Goal: Information Seeking & Learning: Learn about a topic

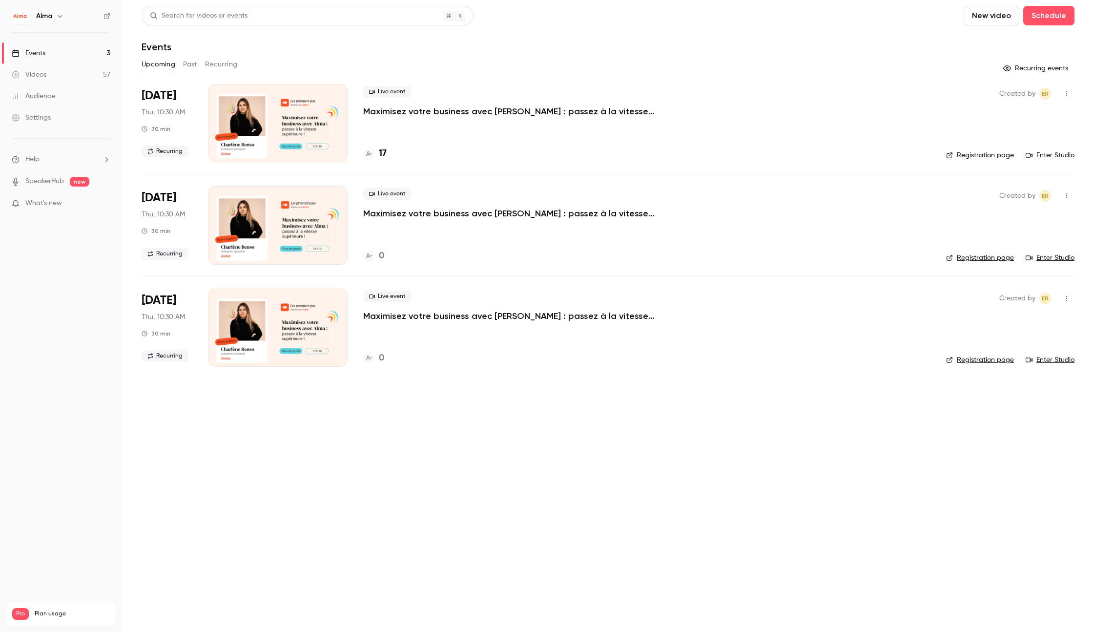
click at [195, 62] on button "Past" at bounding box center [190, 65] width 14 height 16
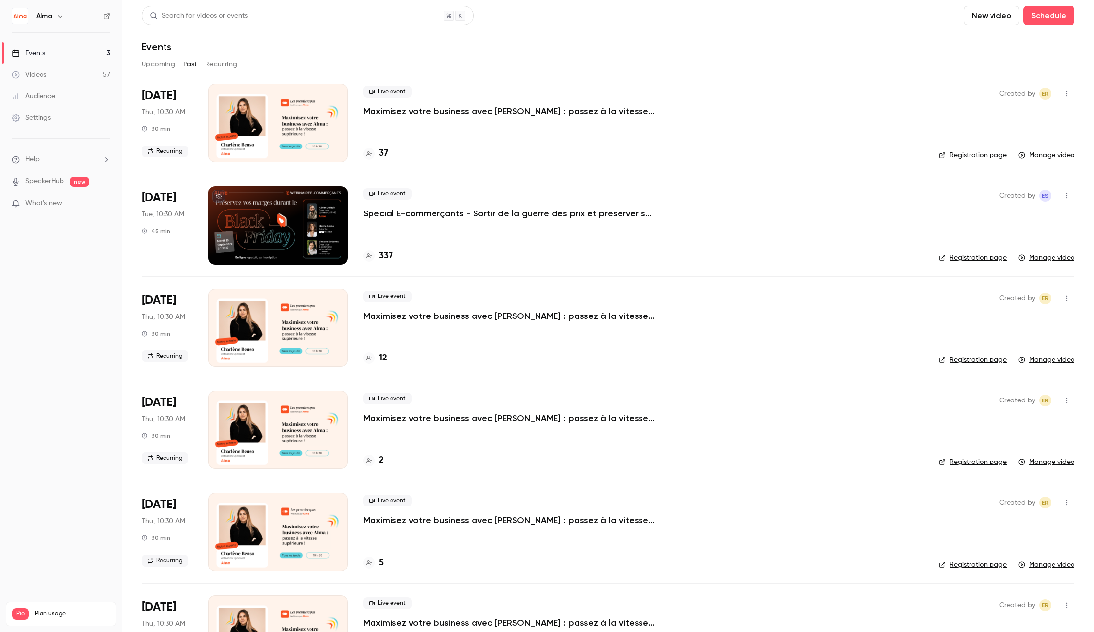
click at [429, 213] on p "Spécial E-commerçants - Sortir de la guerre des prix et préserver ses marges pe…" at bounding box center [509, 213] width 293 height 12
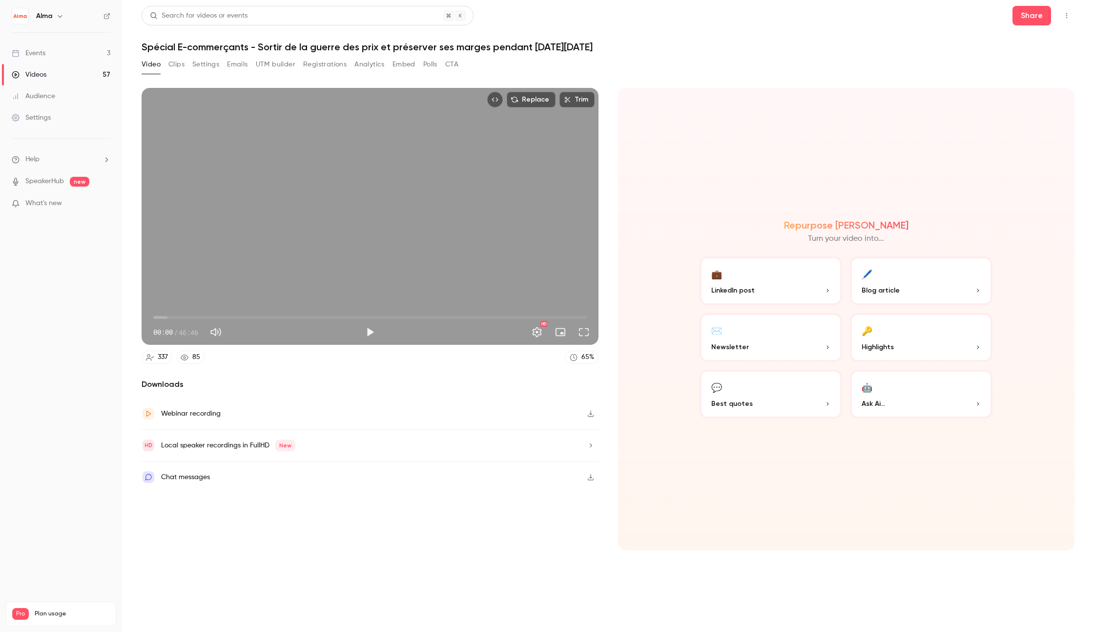
click at [361, 64] on button "Analytics" at bounding box center [369, 65] width 30 height 16
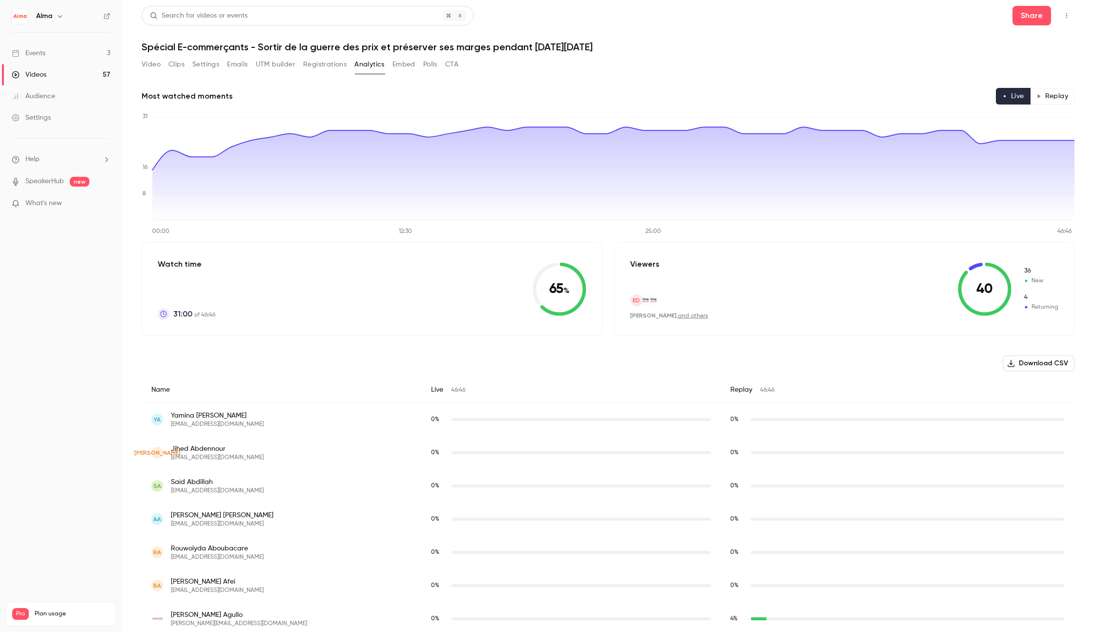
click at [1054, 99] on button "Replay" at bounding box center [1052, 96] width 44 height 17
click at [1048, 99] on button "Replay" at bounding box center [1052, 96] width 44 height 17
click at [1045, 96] on button "Replay" at bounding box center [1052, 96] width 44 height 17
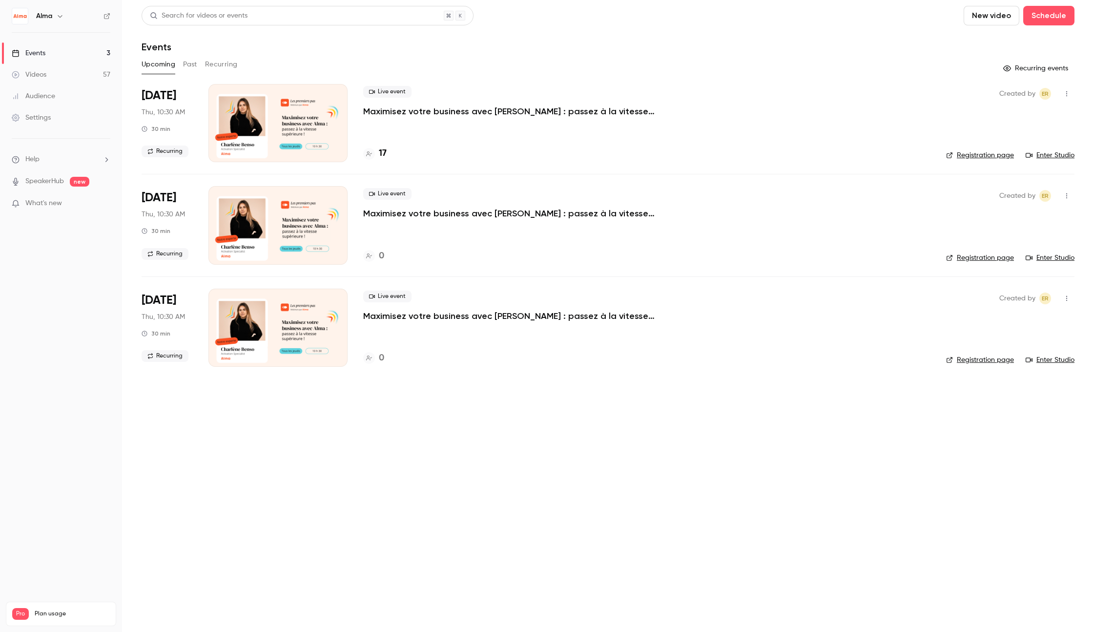
click at [187, 61] on button "Past" at bounding box center [190, 65] width 14 height 16
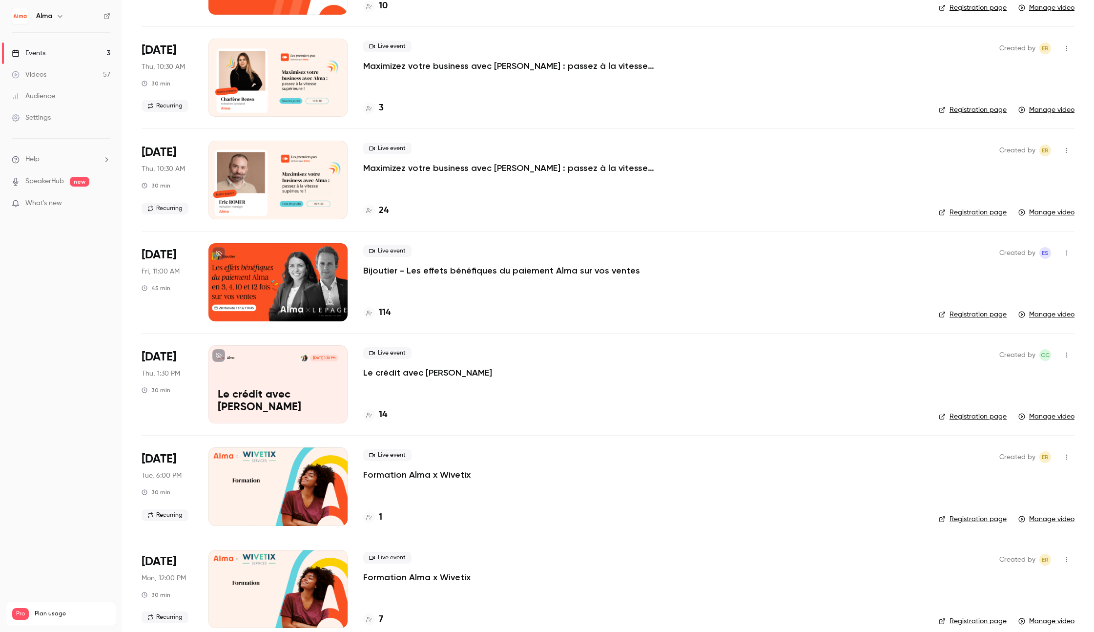
scroll to position [3010, 0]
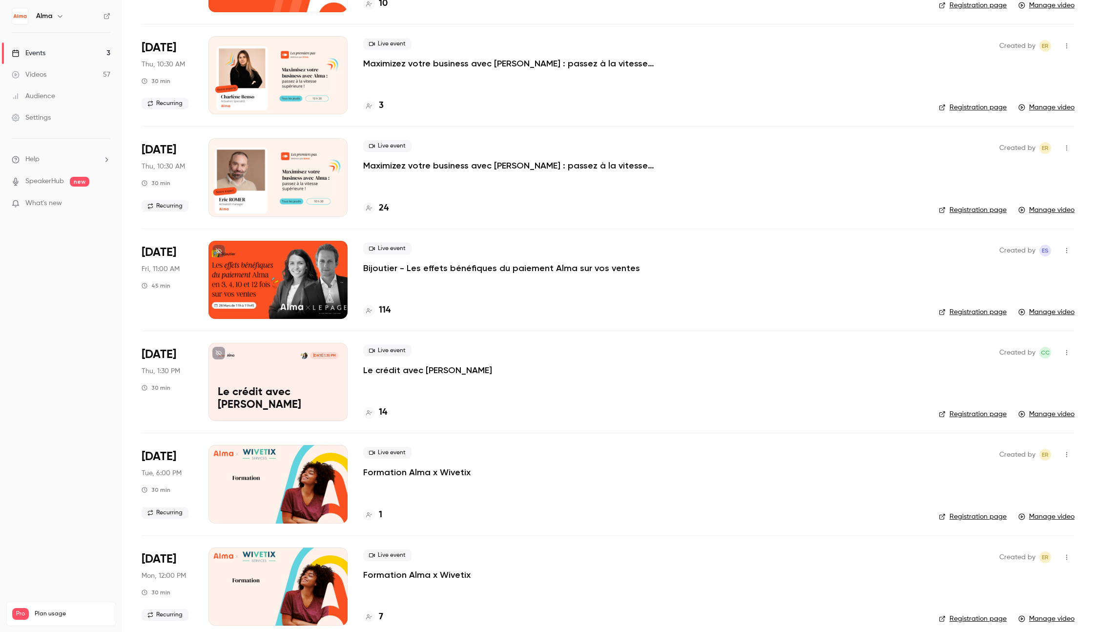
click at [446, 267] on p "Bijoutier - Les effets bénéfiques du paiement Alma sur vos ventes" at bounding box center [501, 268] width 277 height 12
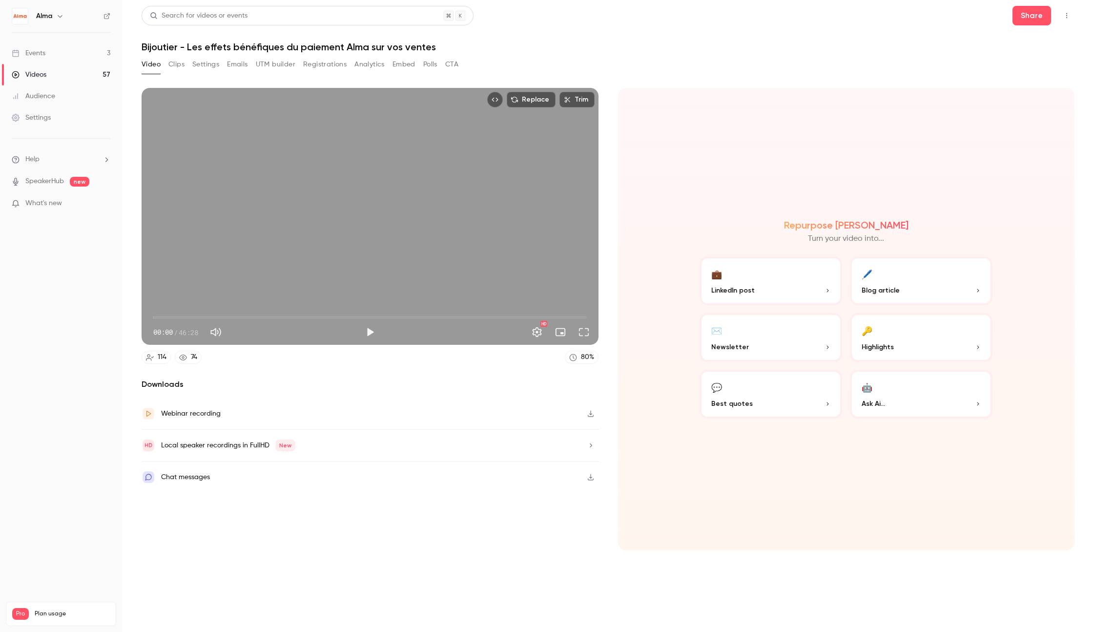
click at [326, 64] on button "Registrations" at bounding box center [324, 65] width 43 height 16
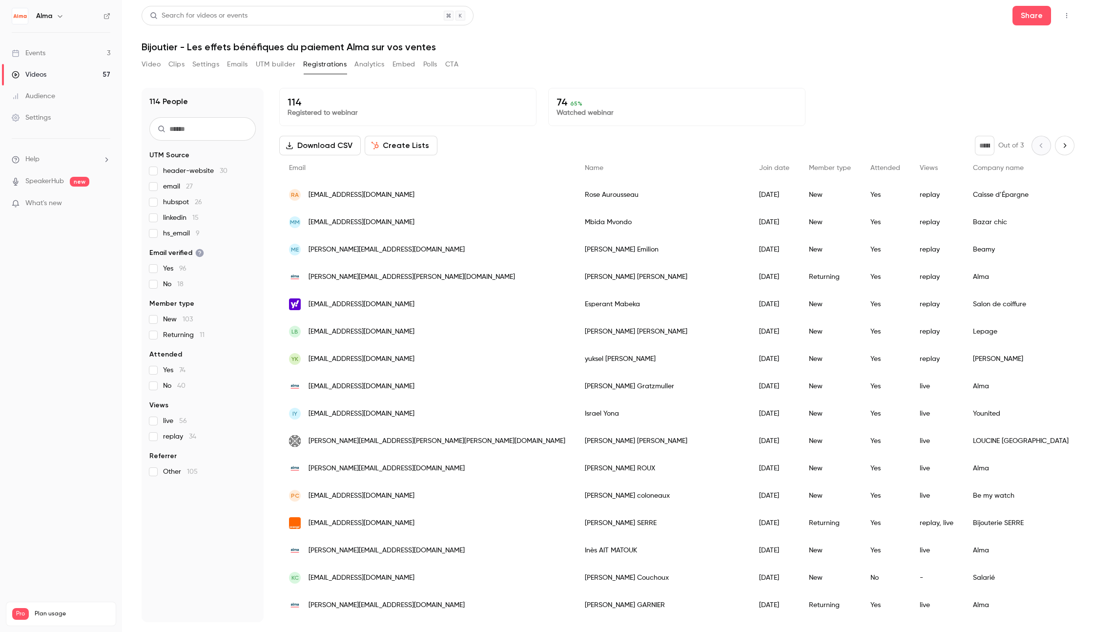
click at [157, 64] on button "Video" at bounding box center [151, 65] width 19 height 16
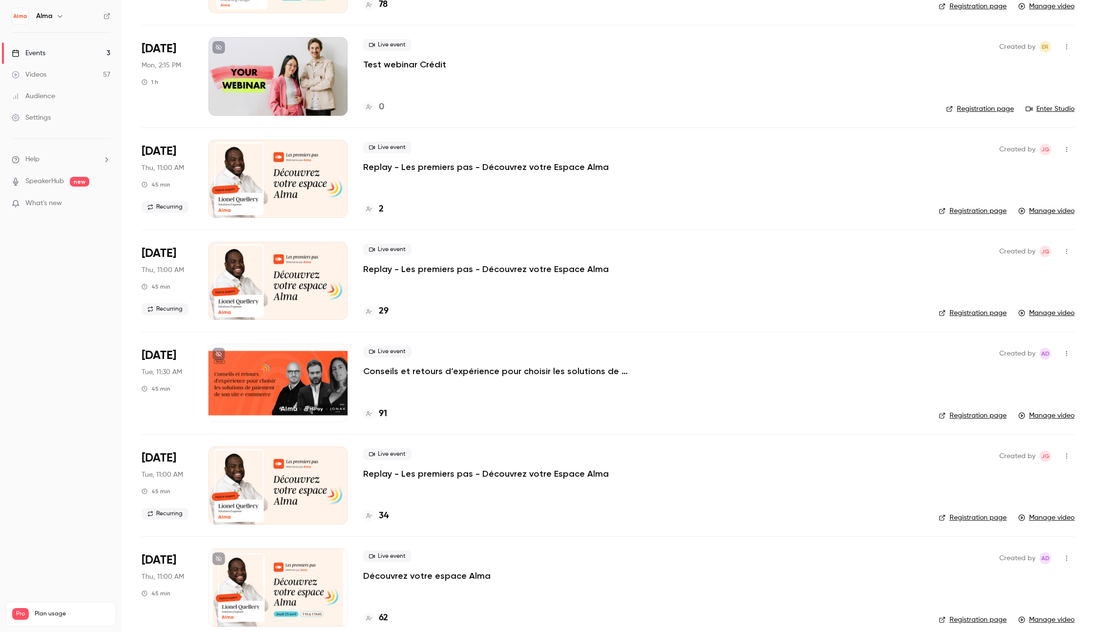
scroll to position [5371, 0]
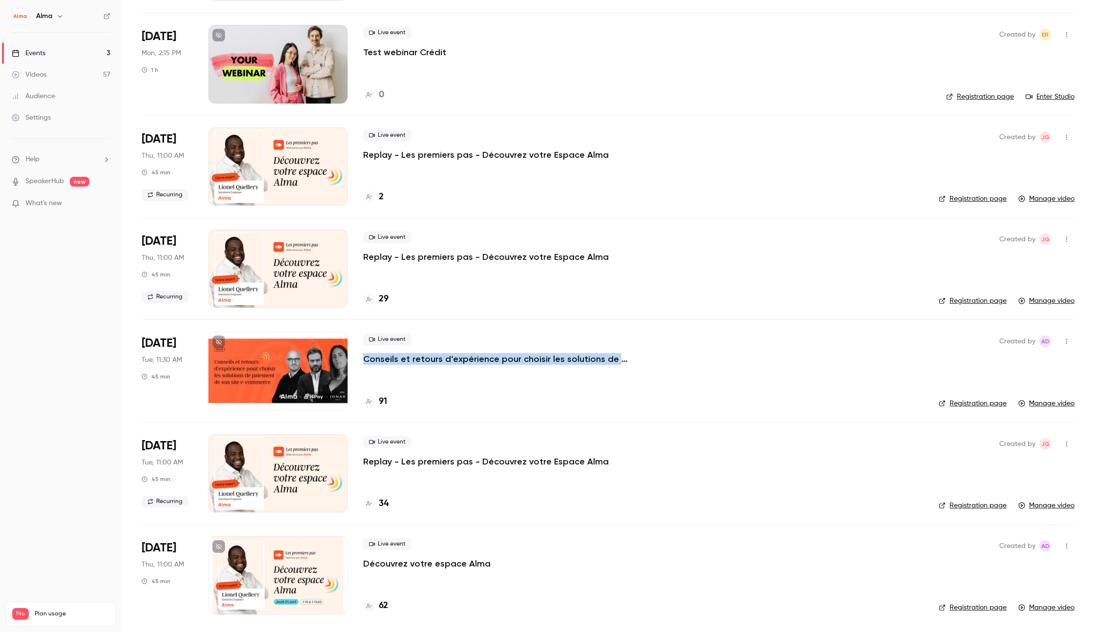
drag, startPoint x: 361, startPoint y: 357, endPoint x: 653, endPoint y: 363, distance: 291.9
click at [653, 363] on li "Jun 18 Tue, 11:30 AM 45 min Live event Conseils et retours d’expérience pour ch…" at bounding box center [608, 370] width 933 height 102
copy p "Conseils et retours d’expérience pour choisir les solutions de paiement"
click at [284, 360] on div at bounding box center [277, 370] width 139 height 78
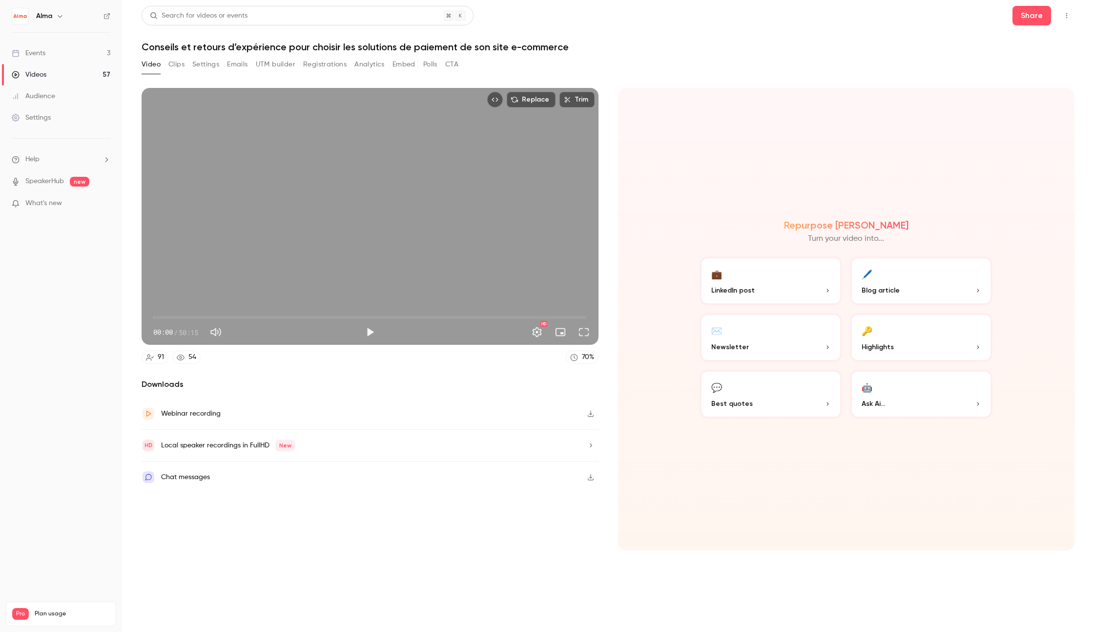
click at [317, 62] on button "Registrations" at bounding box center [324, 65] width 43 height 16
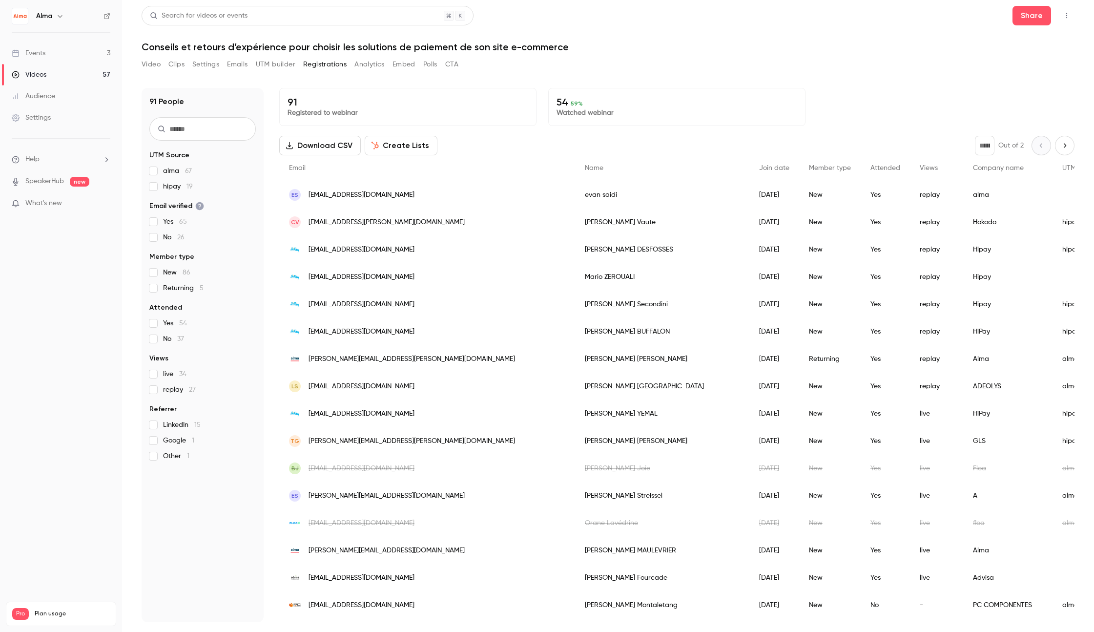
click at [365, 66] on button "Analytics" at bounding box center [369, 65] width 30 height 16
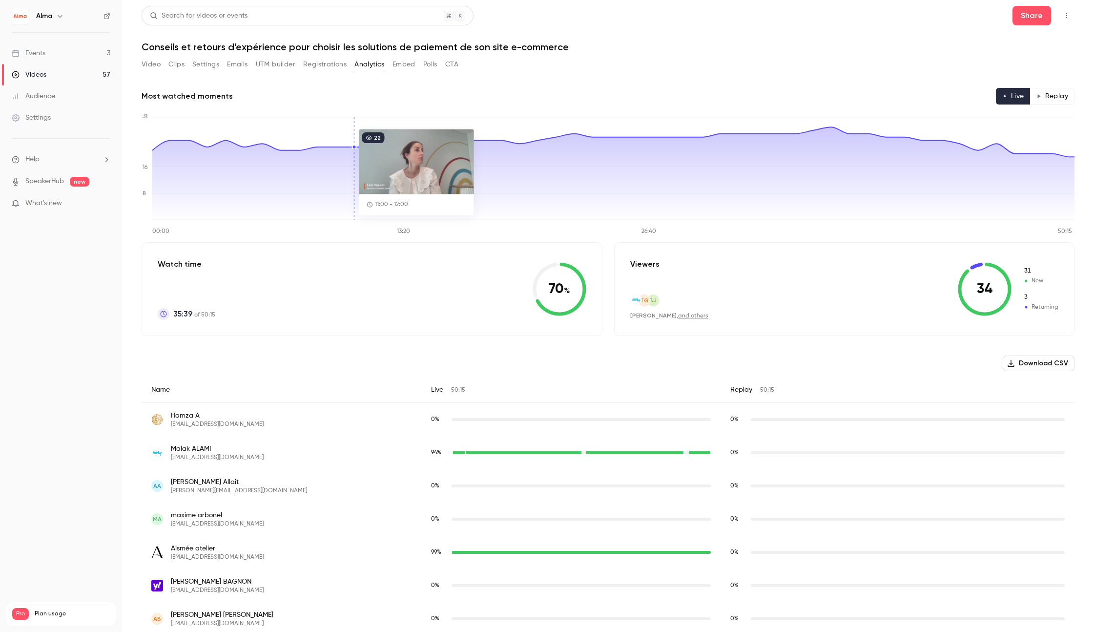
click at [316, 66] on button "Registrations" at bounding box center [324, 65] width 43 height 16
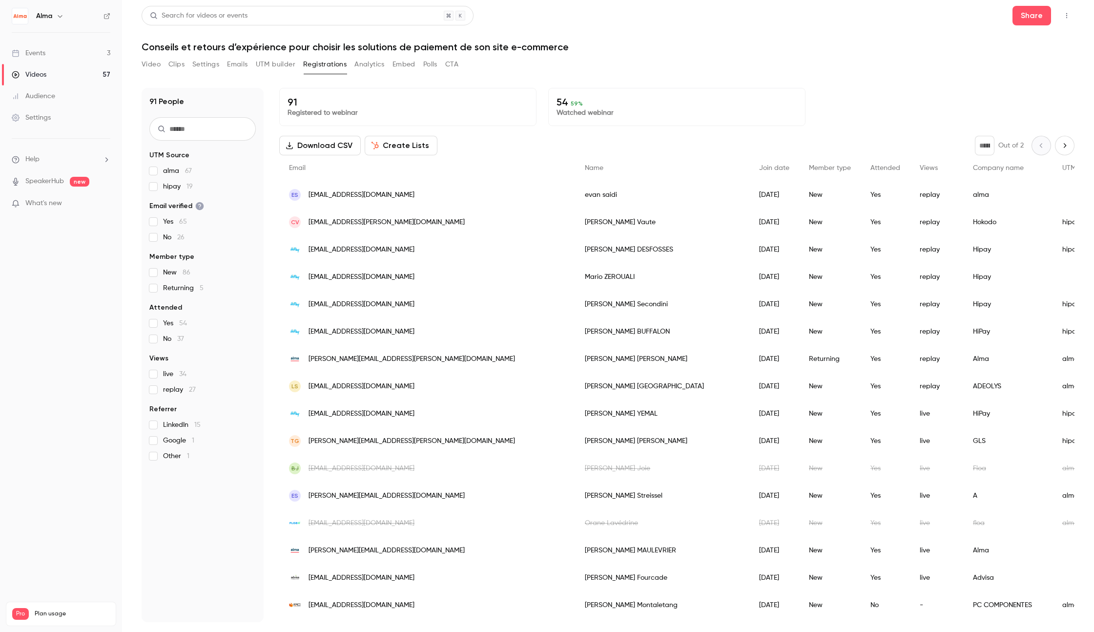
click at [369, 64] on button "Analytics" at bounding box center [369, 65] width 30 height 16
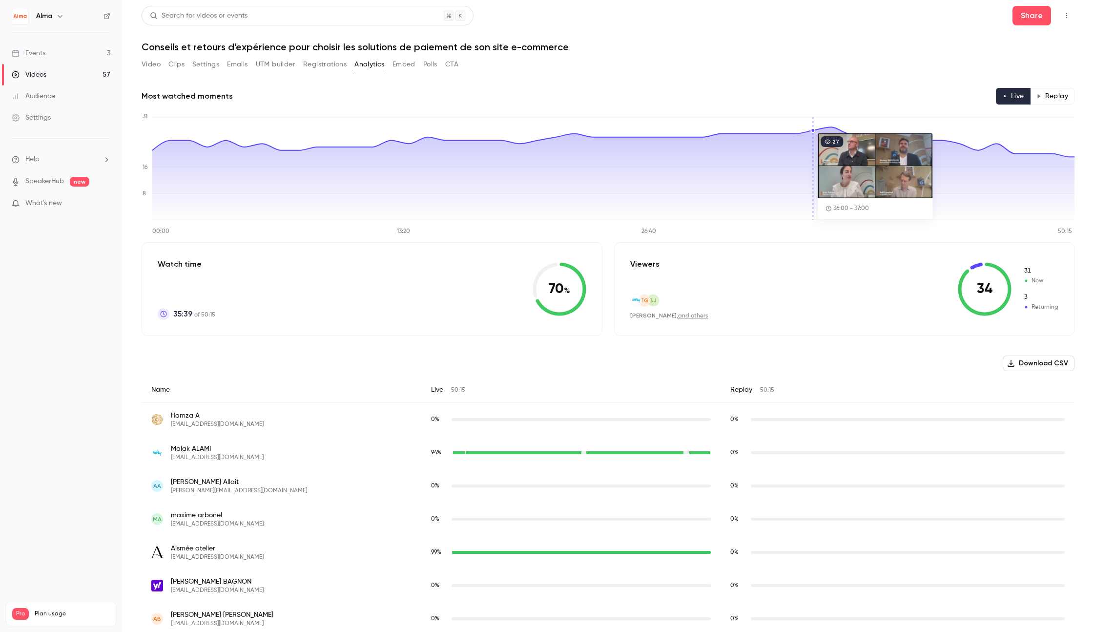
click at [1047, 99] on button "Replay" at bounding box center [1052, 96] width 44 height 17
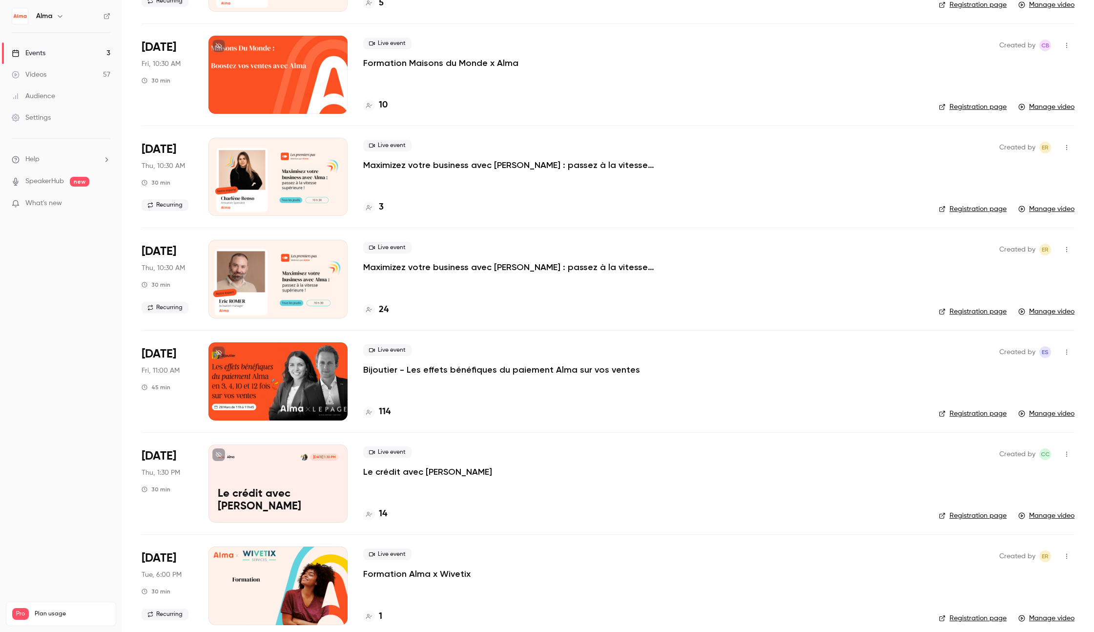
scroll to position [2978, 0]
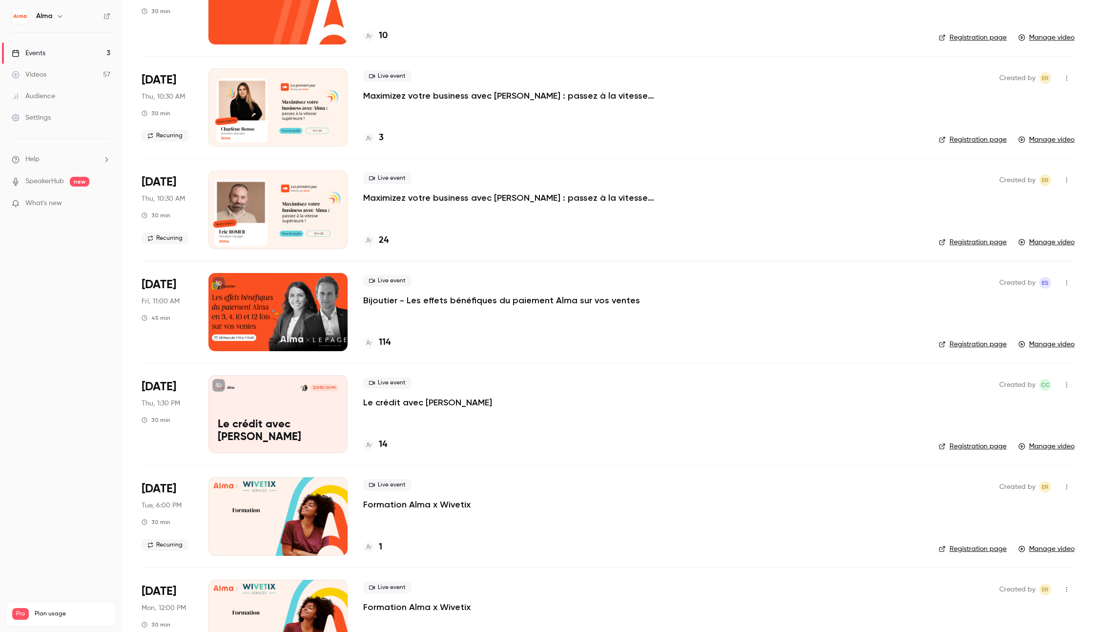
click at [377, 304] on p "Bijoutier - Les effets bénéfiques du paiement Alma sur vos ventes" at bounding box center [501, 300] width 277 height 12
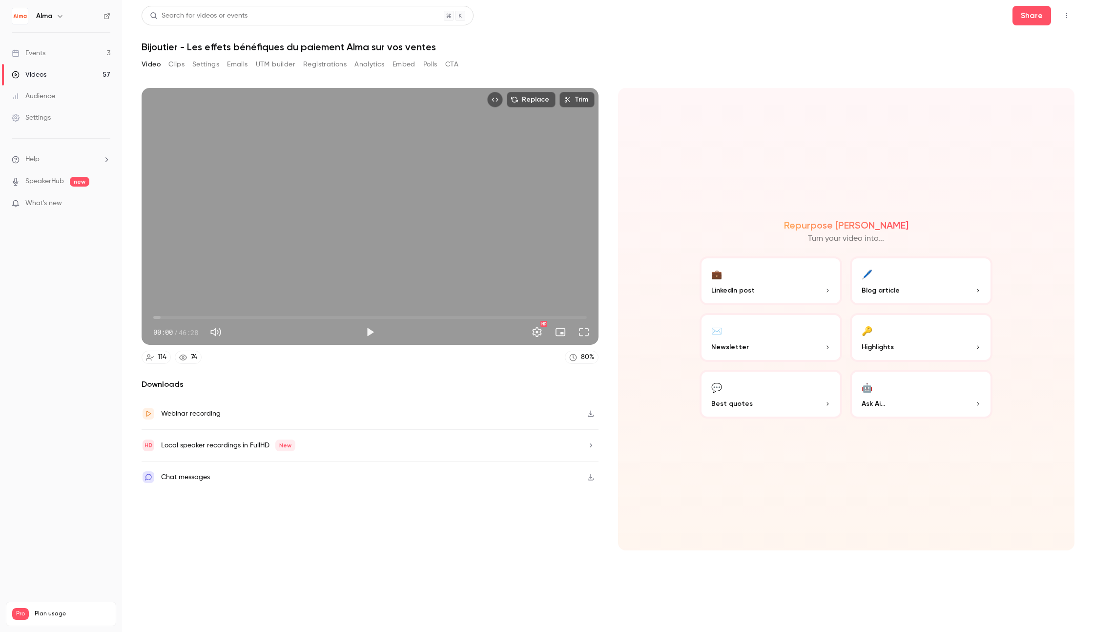
click at [330, 64] on button "Registrations" at bounding box center [324, 65] width 43 height 16
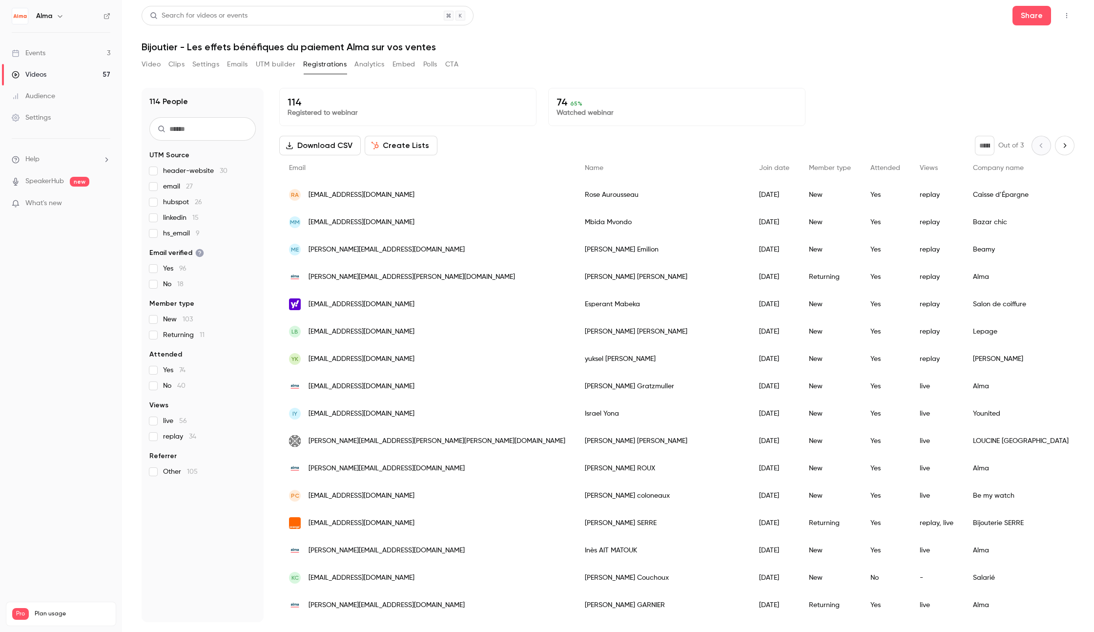
click at [368, 65] on button "Analytics" at bounding box center [369, 65] width 30 height 16
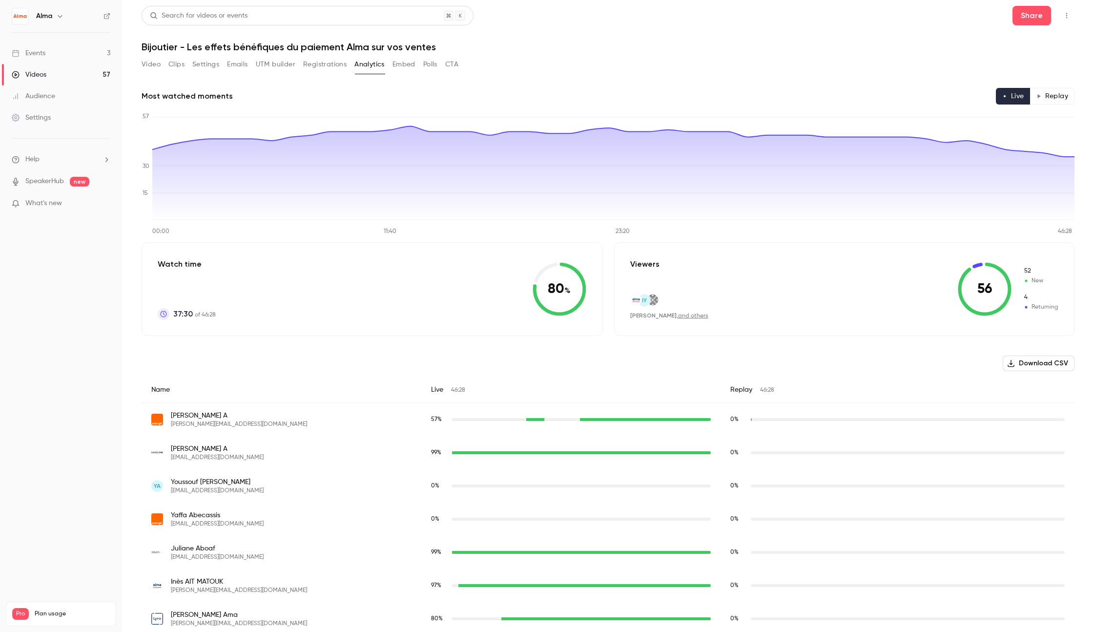
click at [322, 66] on button "Registrations" at bounding box center [324, 65] width 43 height 16
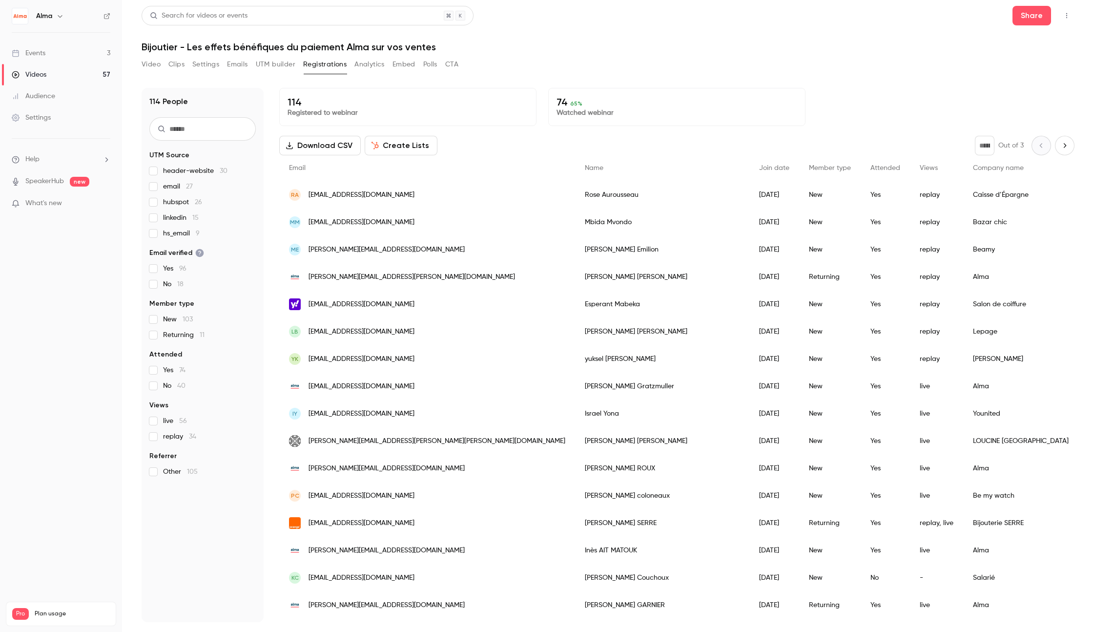
click at [362, 63] on button "Analytics" at bounding box center [369, 65] width 30 height 16
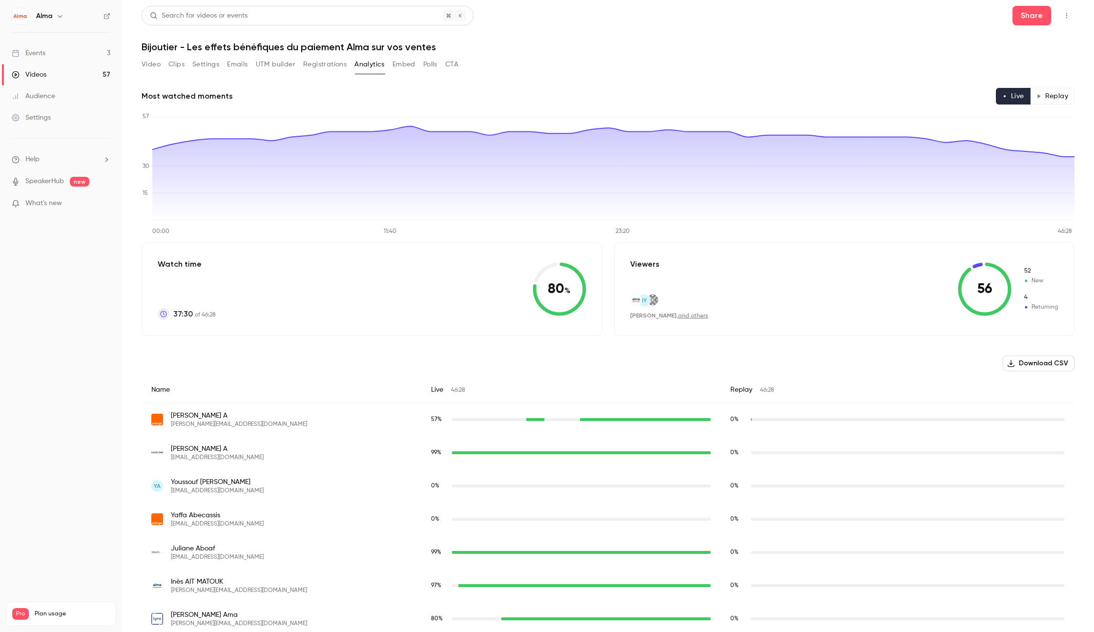
click at [1050, 96] on button "Replay" at bounding box center [1052, 96] width 44 height 17
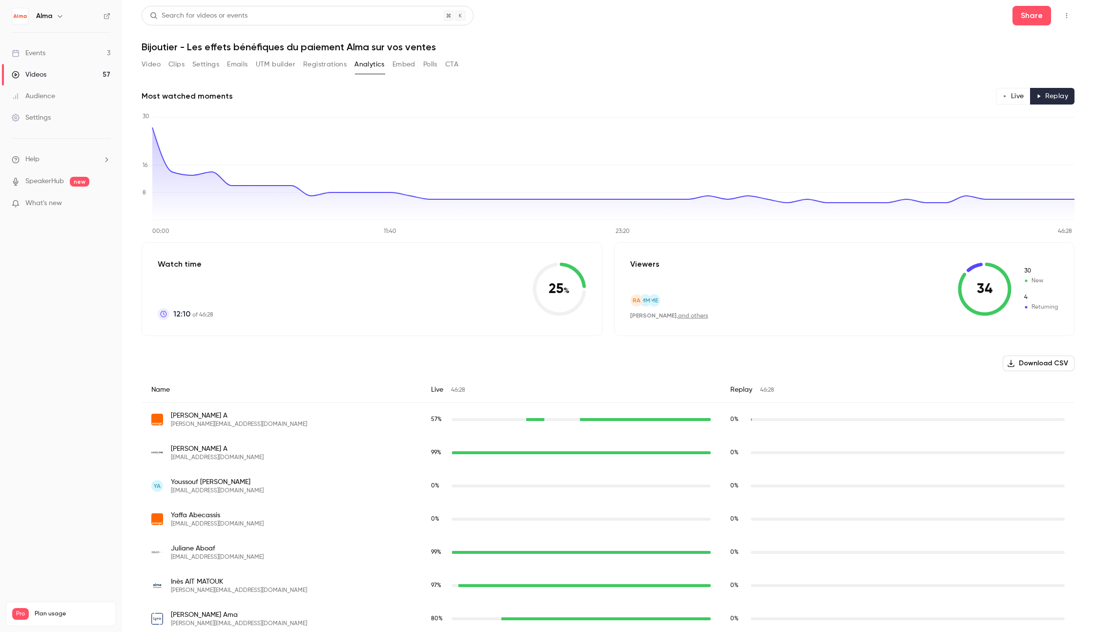
click at [68, 74] on link "Videos 57" at bounding box center [61, 74] width 122 height 21
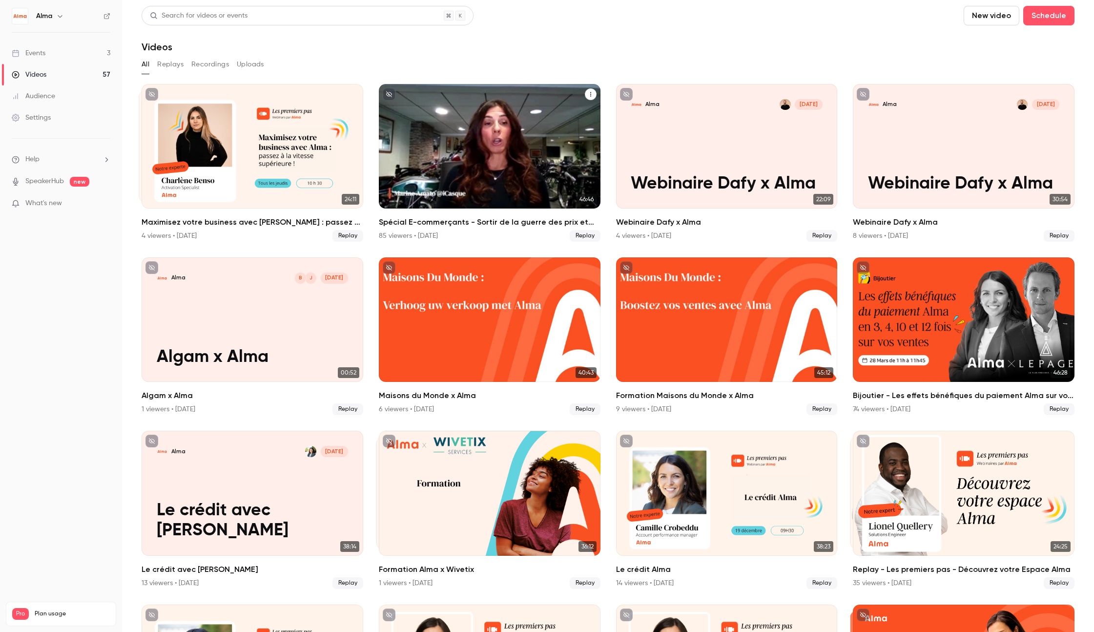
click at [496, 159] on div "Spécial E-commerçants - Sortir de la guerre des prix et préserver ses marges pe…" at bounding box center [490, 146] width 222 height 124
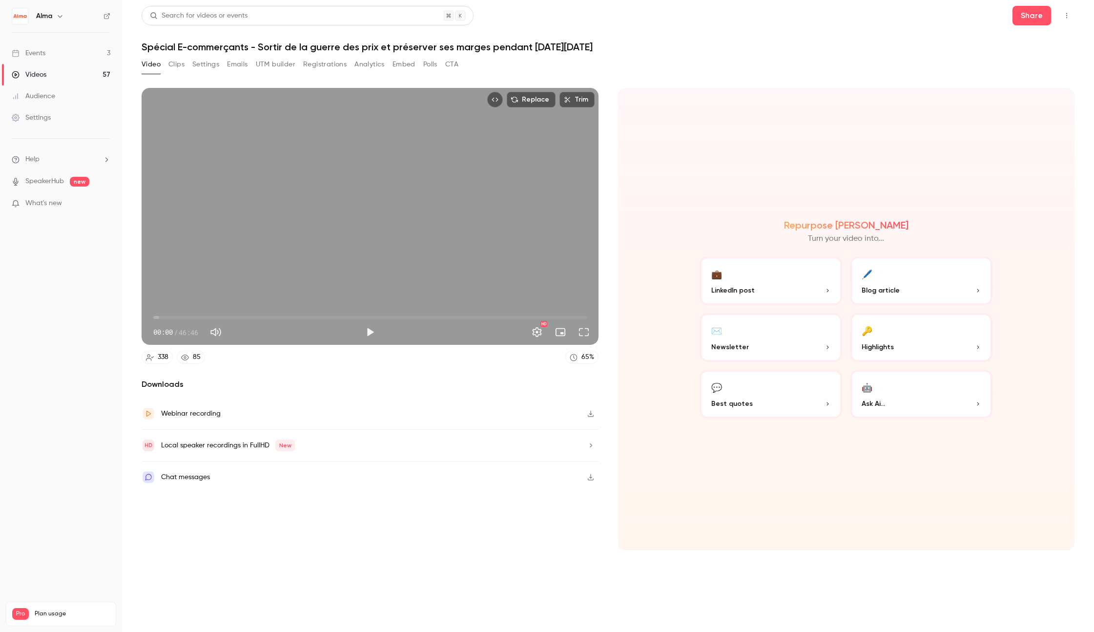
click at [369, 62] on button "Analytics" at bounding box center [369, 65] width 30 height 16
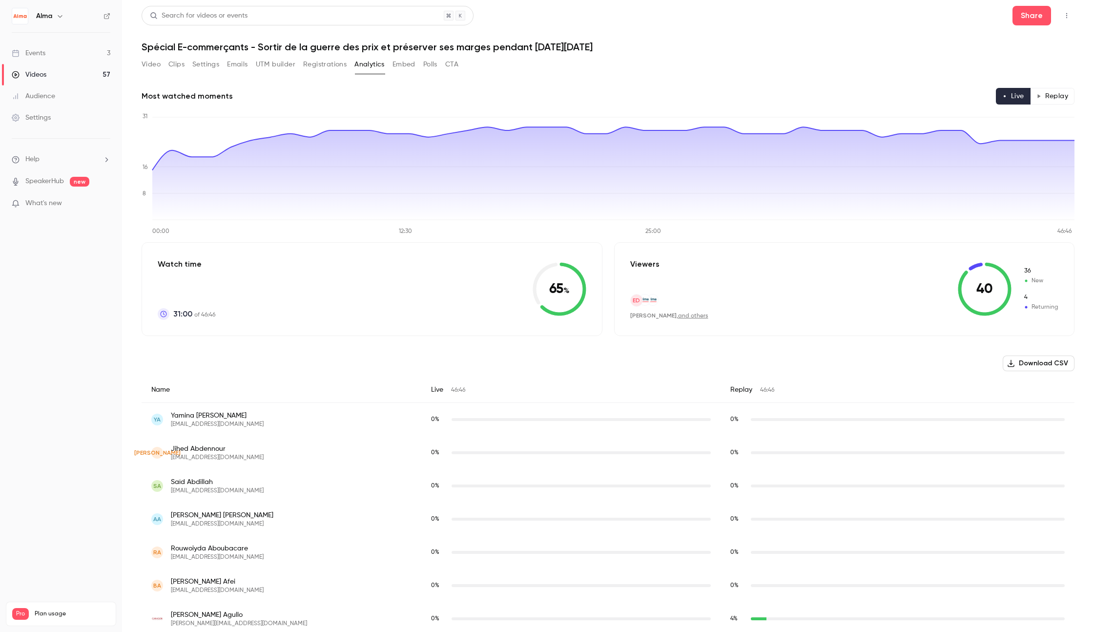
click at [1056, 95] on button "Replay" at bounding box center [1052, 96] width 44 height 17
